Goal: Transaction & Acquisition: Purchase product/service

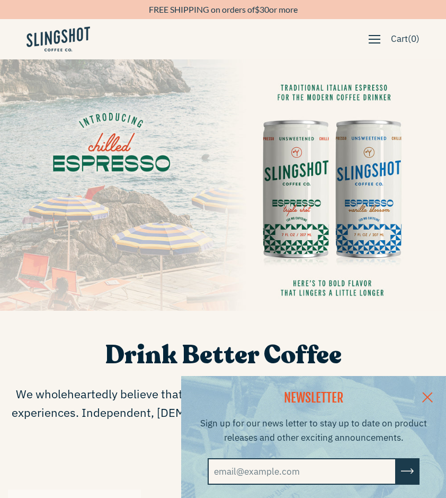
click at [324, 158] on img at bounding box center [223, 184] width 446 height 251
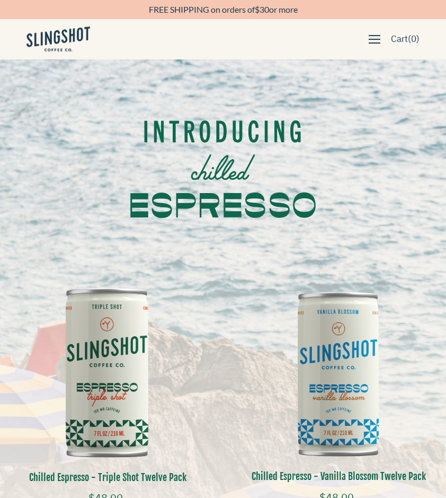
click at [364, 39] on button "button" at bounding box center [375, 39] width 22 height 18
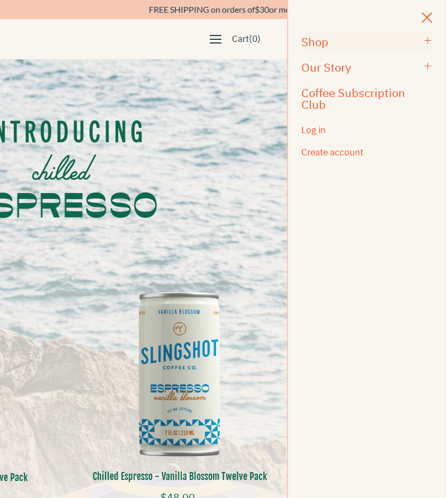
click at [335, 48] on link "Shop" at bounding box center [367, 41] width 131 height 19
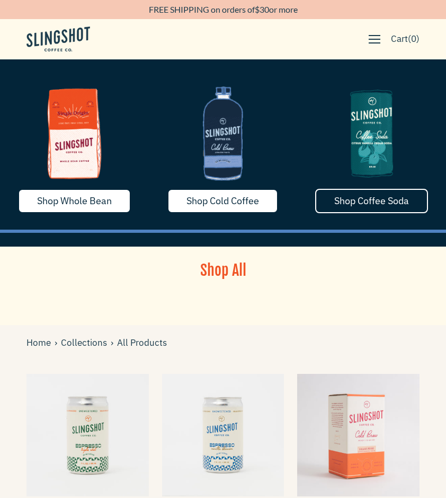
click at [363, 202] on span "Shop Coffee Soda" at bounding box center [371, 201] width 75 height 12
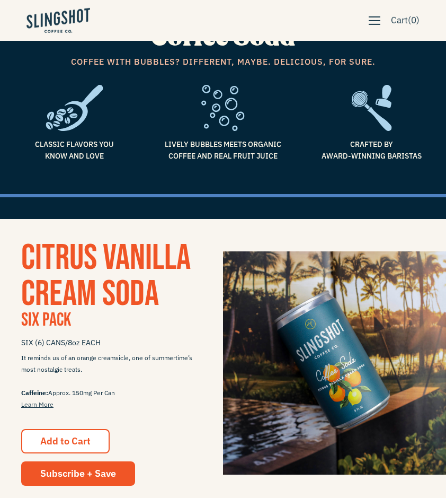
scroll to position [216, 0]
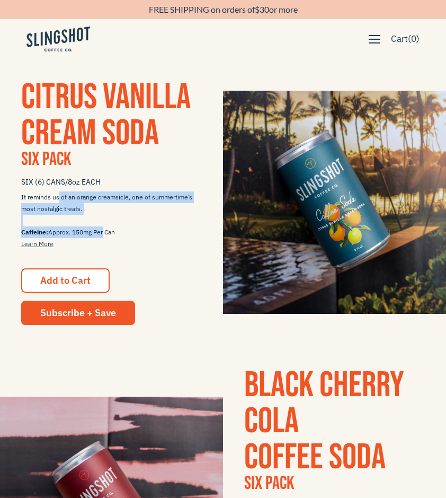
drag, startPoint x: 59, startPoint y: 200, endPoint x: 105, endPoint y: 233, distance: 56.2
click at [105, 233] on span "It reminds us of an orange creamsicle, one of summertime’s most nostalgic treat…" at bounding box center [111, 220] width 181 height 58
drag, startPoint x: 105, startPoint y: 233, endPoint x: 51, endPoint y: 200, distance: 62.8
click at [51, 200] on span "It reminds us of an orange creamsicle, one of summertime’s most nostalgic treat…" at bounding box center [111, 220] width 181 height 58
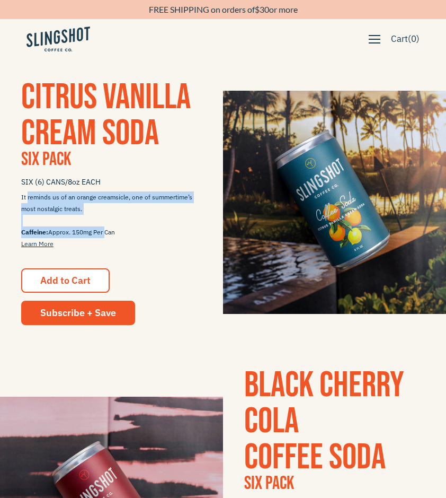
click at [51, 200] on span "It reminds us of an orange creamsicle, one of summertime’s most nostalgic treat…" at bounding box center [111, 220] width 181 height 58
drag, startPoint x: 51, startPoint y: 200, endPoint x: 117, endPoint y: 231, distance: 72.1
click at [117, 231] on span "It reminds us of an orange creamsicle, one of summertime’s most nostalgic treat…" at bounding box center [111, 220] width 181 height 58
drag, startPoint x: 117, startPoint y: 231, endPoint x: 86, endPoint y: 197, distance: 45.8
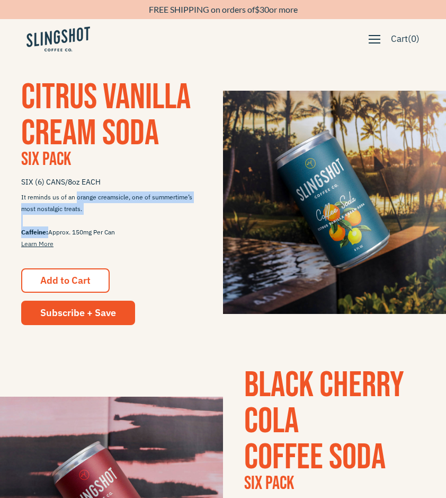
click at [86, 197] on span "It reminds us of an orange creamsicle, one of summertime’s most nostalgic treat…" at bounding box center [111, 220] width 181 height 58
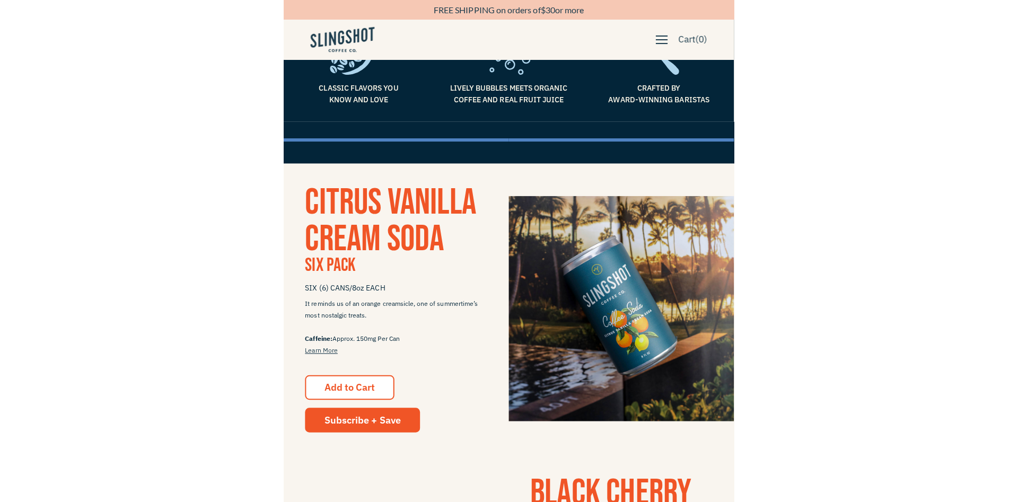
scroll to position [162, 0]
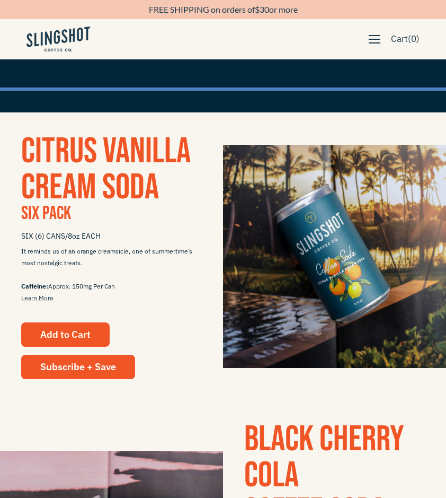
click at [76, 323] on button "Add to Cart" at bounding box center [65, 334] width 89 height 24
click at [72, 326] on button "Add to Cart" at bounding box center [65, 334] width 89 height 24
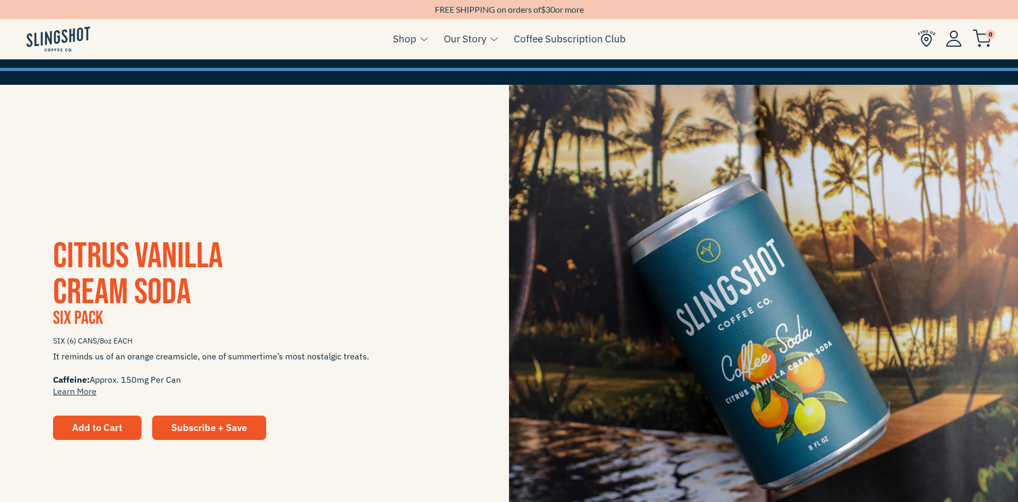
click at [81, 427] on span "Add to Cart" at bounding box center [97, 427] width 50 height 12
click at [85, 392] on link "Learn More" at bounding box center [74, 391] width 43 height 11
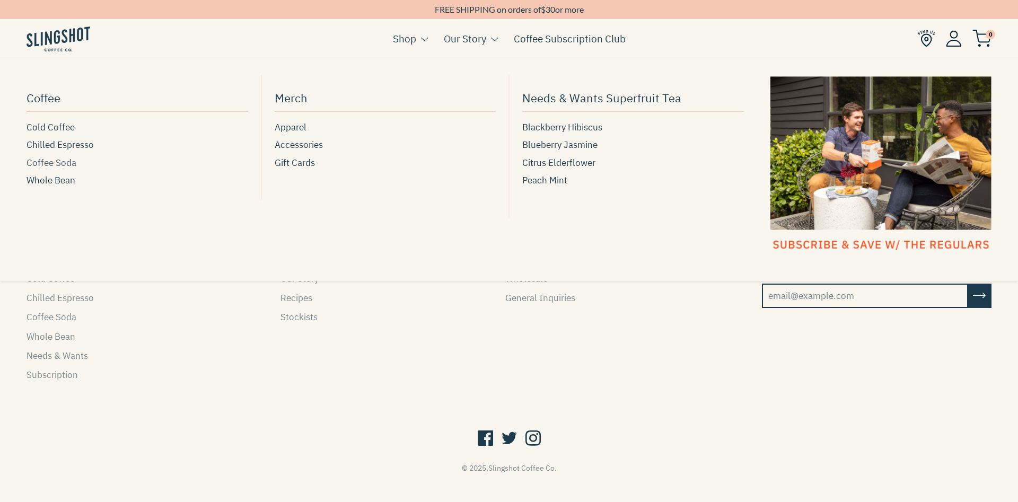
click at [64, 161] on span "Coffee Soda" at bounding box center [52, 163] width 50 height 14
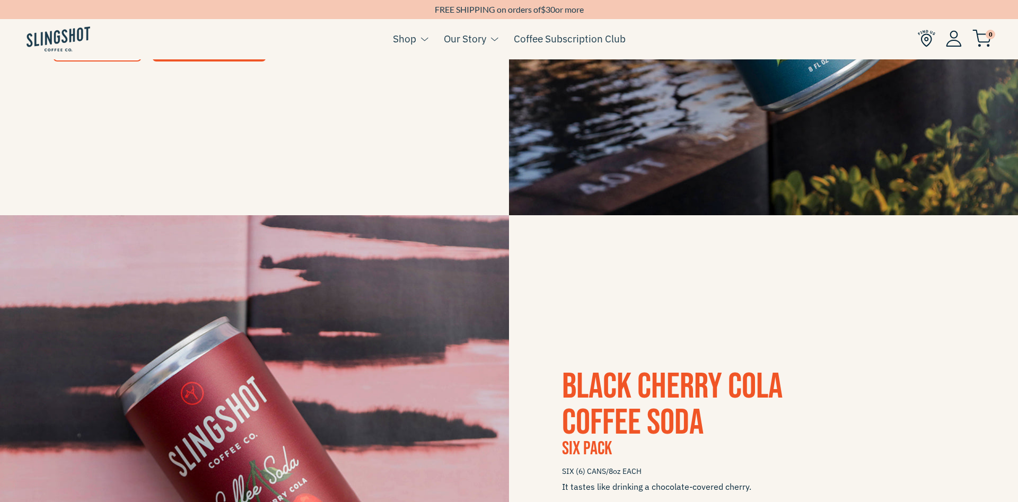
scroll to position [757, 0]
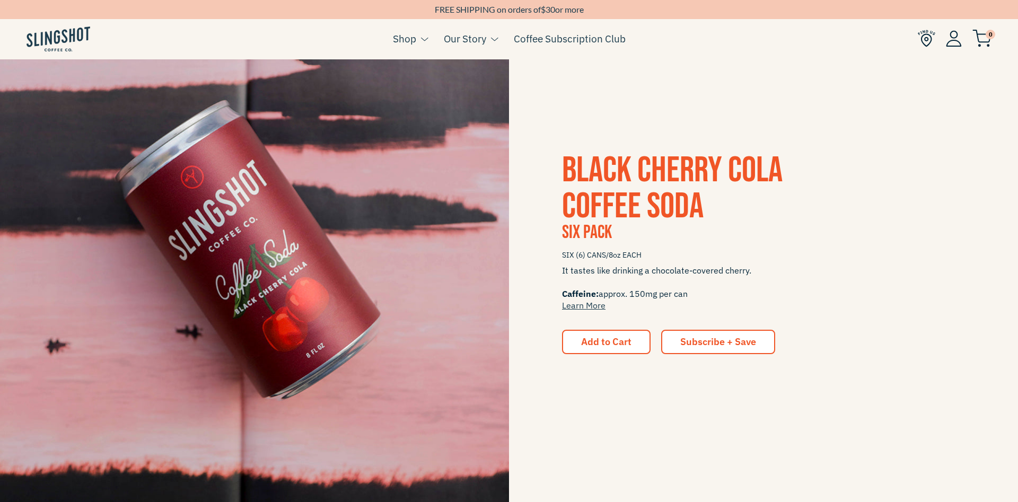
click at [714, 350] on link "Subscribe + Save" at bounding box center [718, 342] width 114 height 24
